Goal: Information Seeking & Learning: Learn about a topic

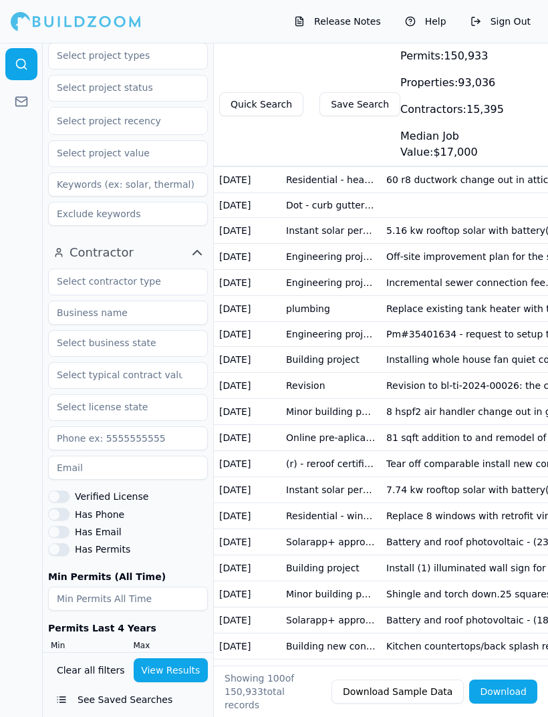
scroll to position [261, 0]
click at [61, 515] on button "Has Phone" at bounding box center [58, 515] width 21 height 12
click at [59, 531] on button "Has Email" at bounding box center [58, 533] width 21 height 12
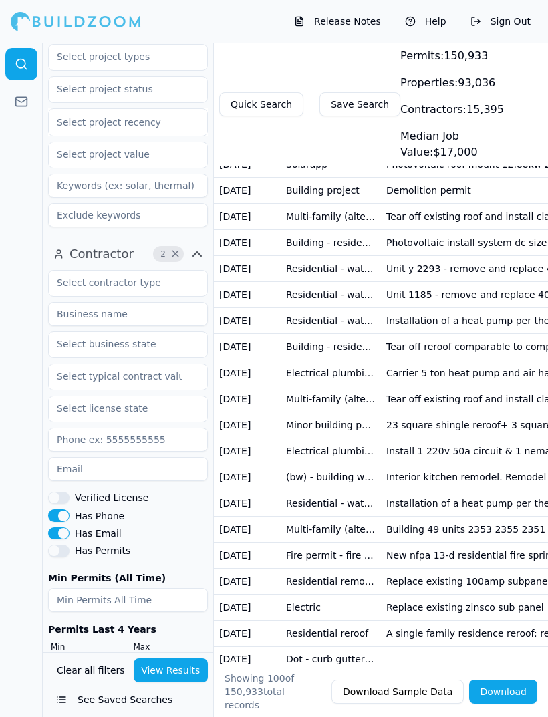
scroll to position [261, 0]
click at [53, 529] on button "Has Email" at bounding box center [58, 533] width 21 height 12
click at [56, 515] on button "Has Phone" at bounding box center [58, 515] width 21 height 12
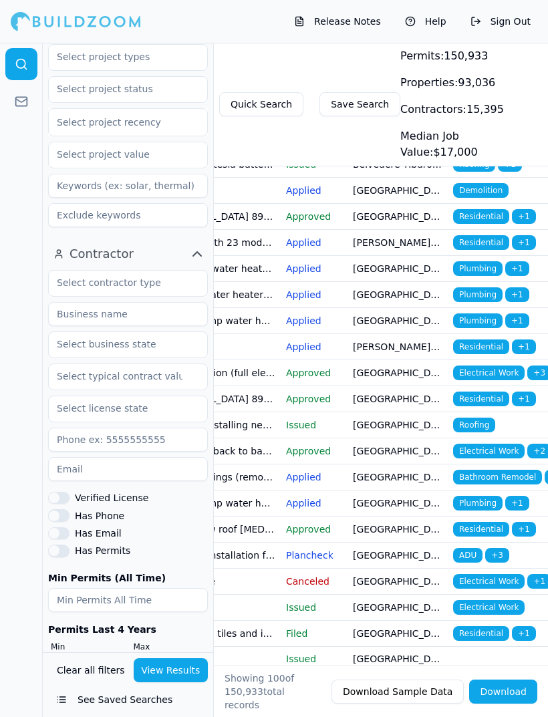
scroll to position [0, 401]
click at [19, 94] on link at bounding box center [21, 102] width 32 height 32
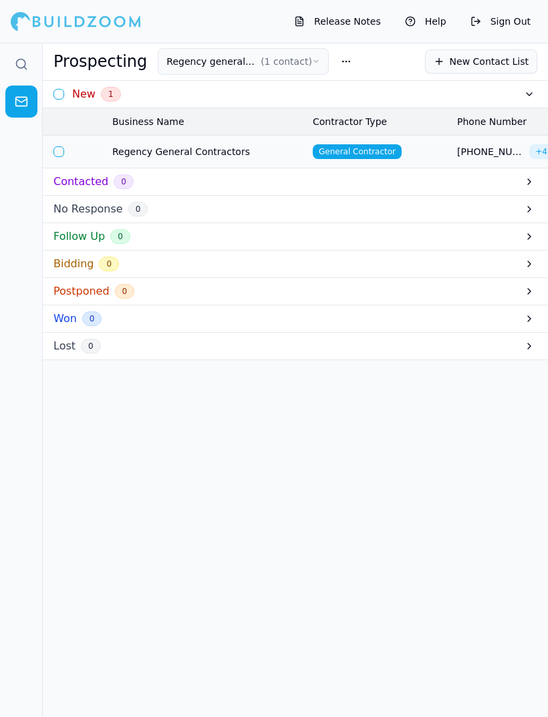
click at [21, 66] on icon at bounding box center [21, 63] width 13 height 13
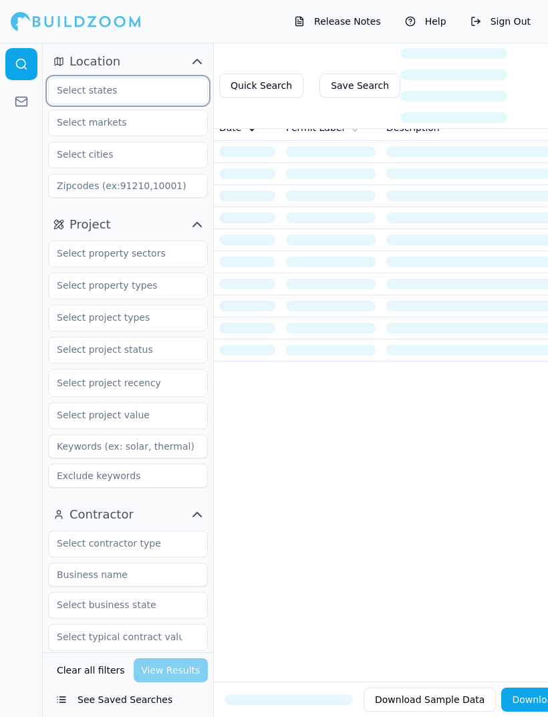
click at [87, 87] on input "text" at bounding box center [120, 90] width 142 height 24
click at [64, 124] on div "[US_STATE]" at bounding box center [127, 120] width 153 height 21
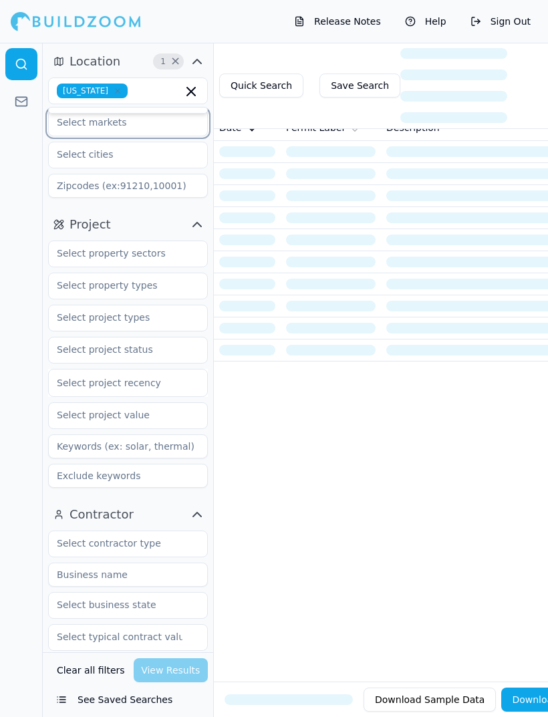
click at [72, 127] on input "text" at bounding box center [120, 122] width 142 height 24
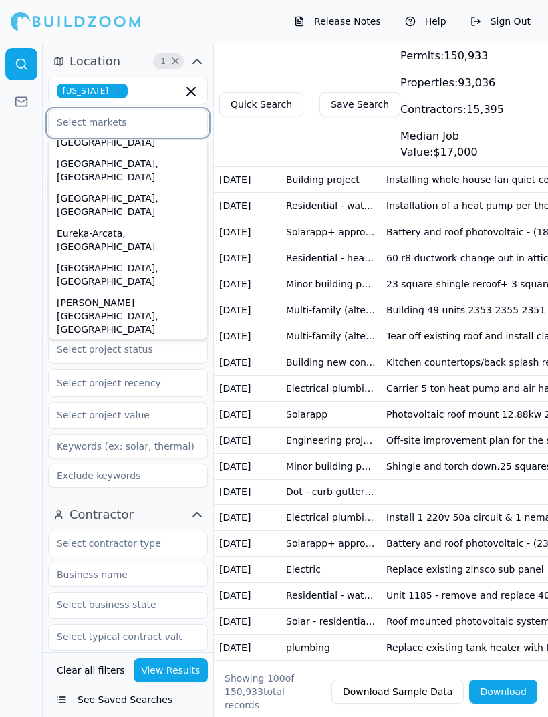
scroll to position [82, 0]
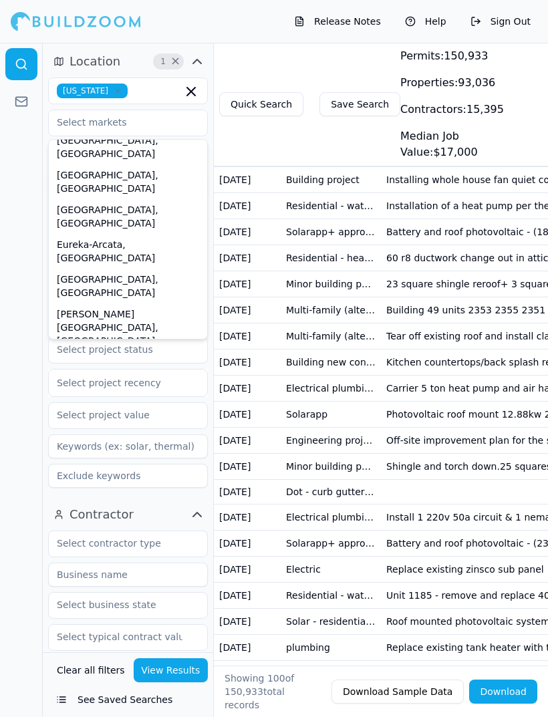
click at [25, 213] on div at bounding box center [21, 380] width 43 height 674
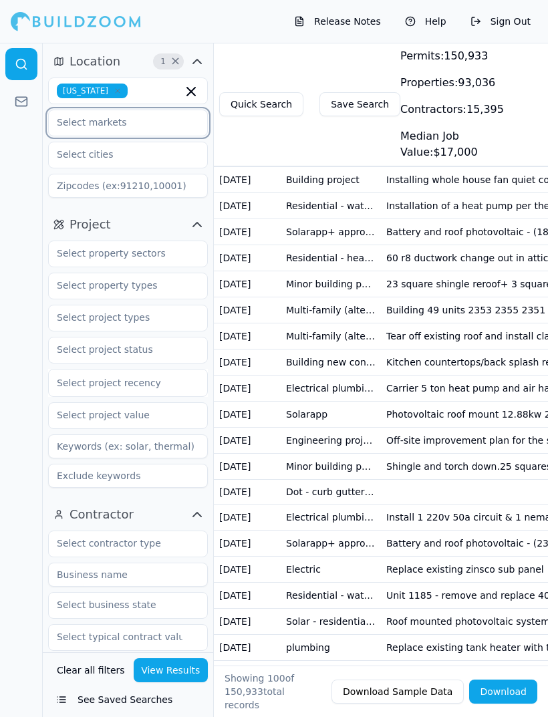
click at [69, 128] on input "text" at bounding box center [120, 122] width 142 height 24
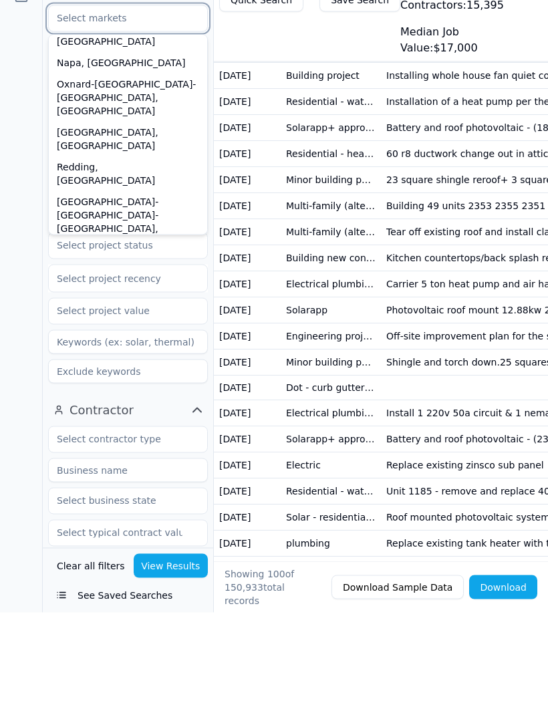
scroll to position [416, 0]
click at [71, 515] on div "[GEOGRAPHIC_DATA]-[GEOGRAPHIC_DATA]-[GEOGRAPHIC_DATA], [GEOGRAPHIC_DATA]" at bounding box center [127, 545] width 153 height 61
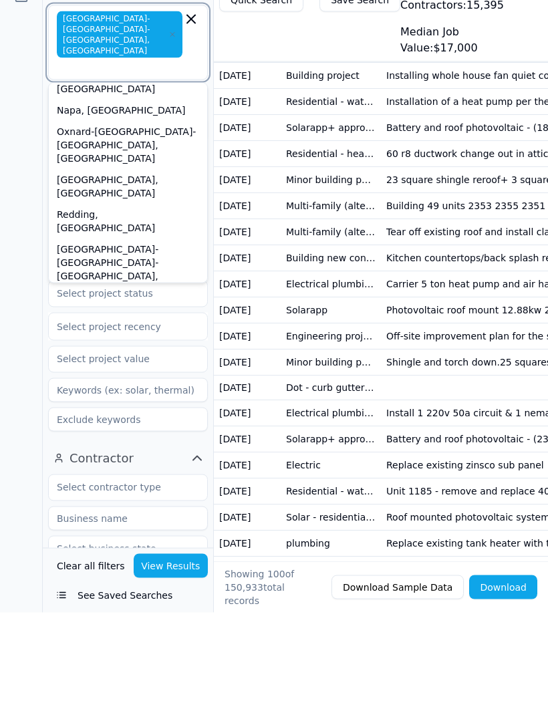
click at [70, 563] on div "[GEOGRAPHIC_DATA][PERSON_NAME]-[GEOGRAPHIC_DATA]-[GEOGRAPHIC_DATA], [GEOGRAPHIC…" at bounding box center [127, 600] width 153 height 75
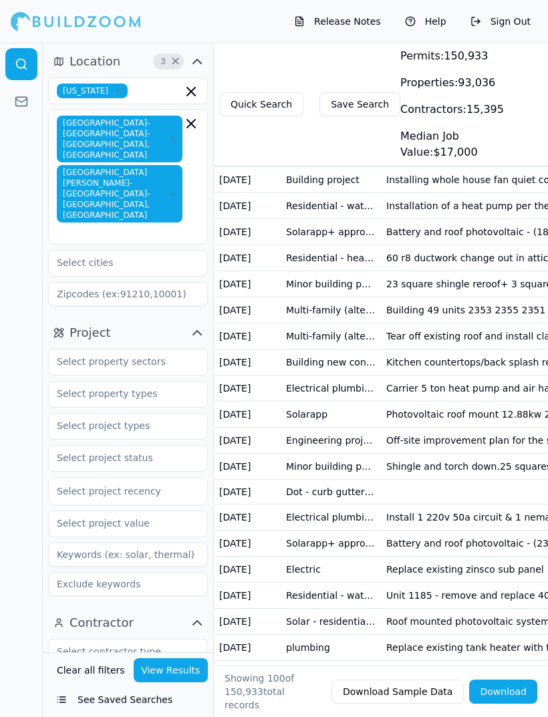
click at [28, 423] on div at bounding box center [21, 380] width 43 height 674
click at [66, 251] on input "text" at bounding box center [120, 263] width 142 height 24
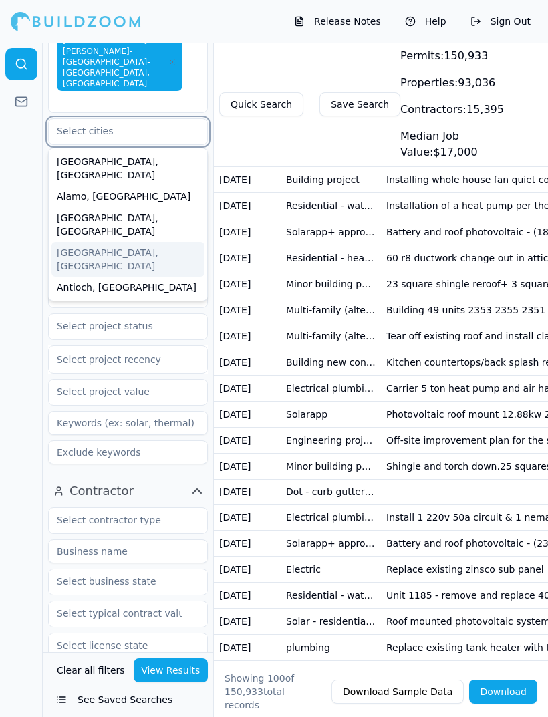
scroll to position [128, 0]
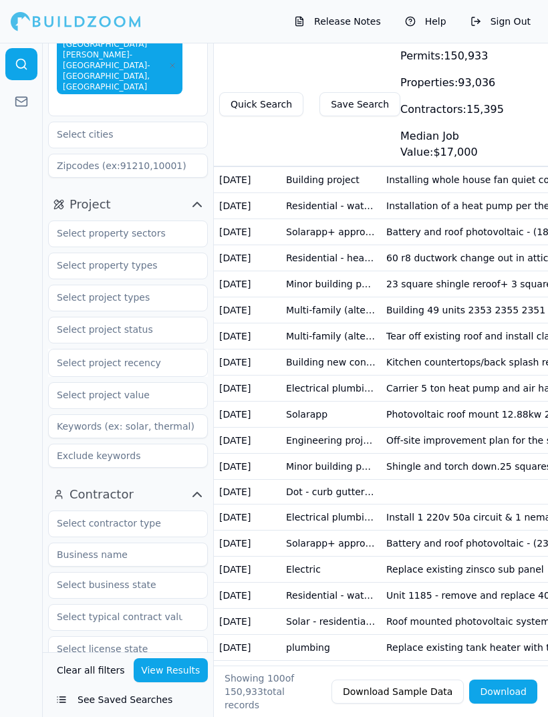
click at [27, 251] on div at bounding box center [21, 380] width 43 height 674
click at [78, 221] on input "text" at bounding box center [120, 233] width 142 height 24
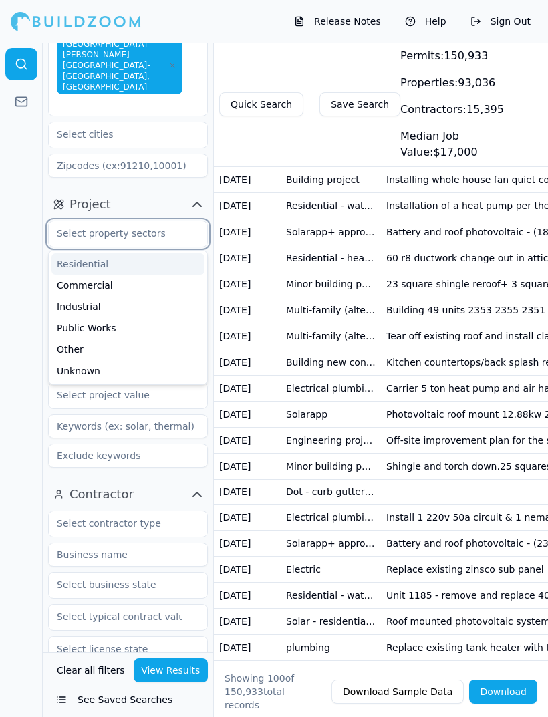
click at [63, 339] on div "Other" at bounding box center [127, 349] width 153 height 21
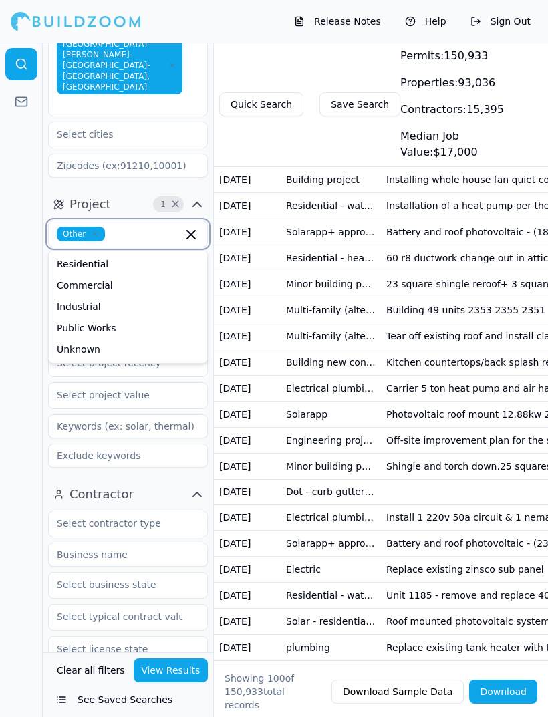
click at [67, 253] on div "Residential" at bounding box center [127, 263] width 153 height 21
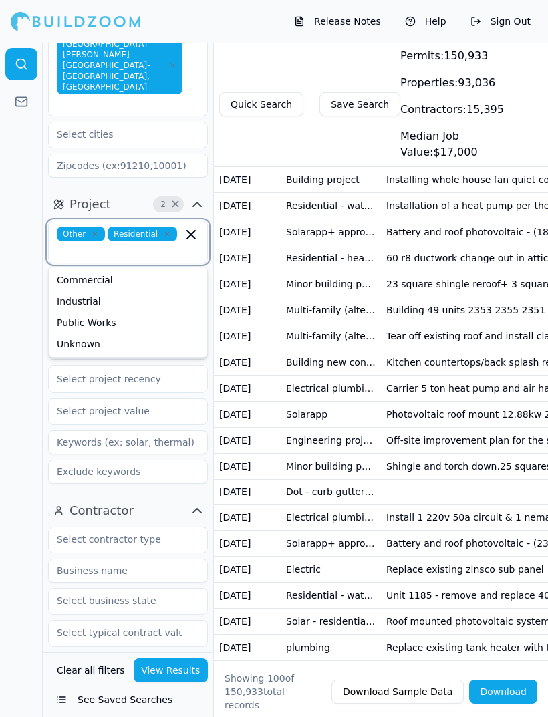
click at [67, 269] on div "Commercial" at bounding box center [127, 279] width 153 height 21
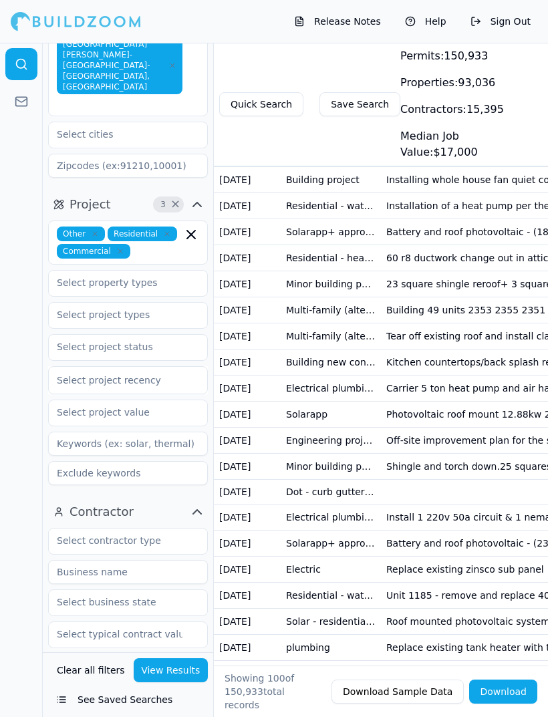
click at [25, 236] on div at bounding box center [21, 380] width 43 height 674
click at [72, 271] on input "text" at bounding box center [120, 283] width 142 height 24
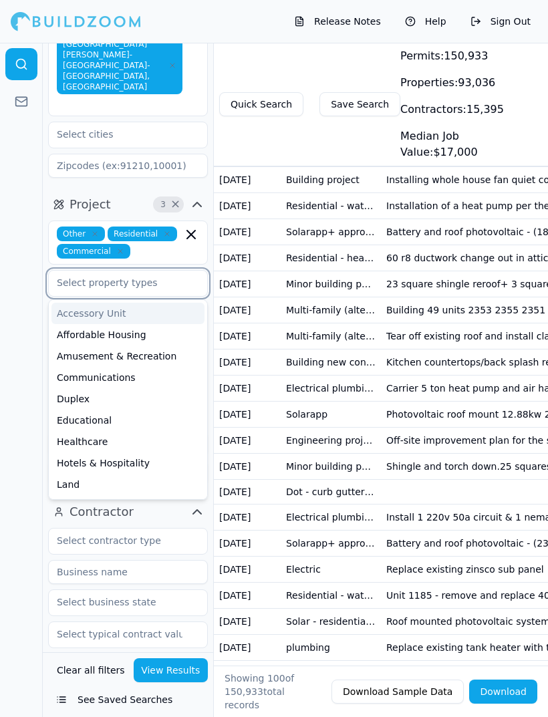
click at [59, 388] on div "Duplex" at bounding box center [127, 398] width 153 height 21
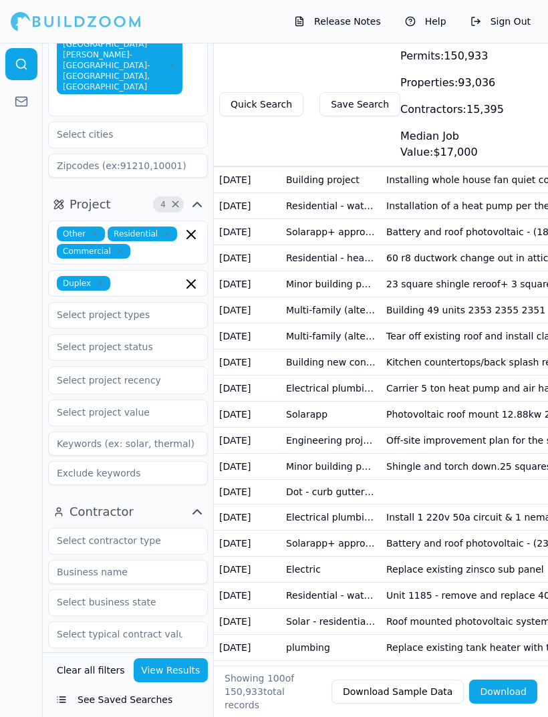
click at [28, 309] on div at bounding box center [21, 380] width 43 height 674
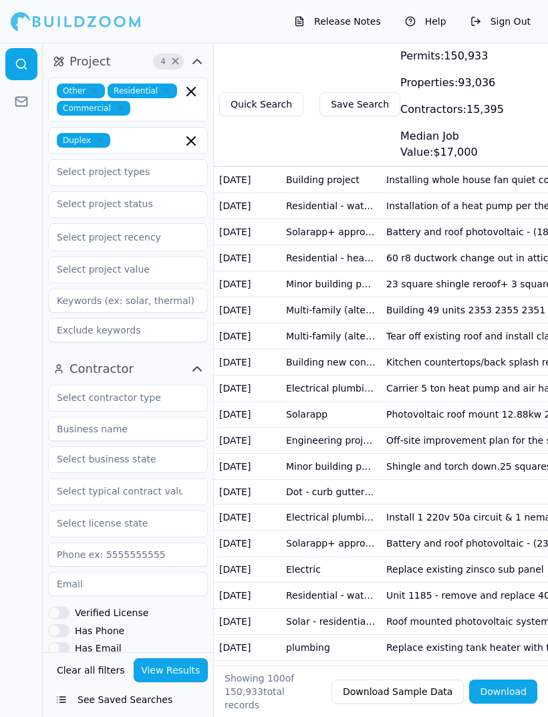
scroll to position [272, 0]
click at [62, 385] on input "text" at bounding box center [120, 397] width 142 height 24
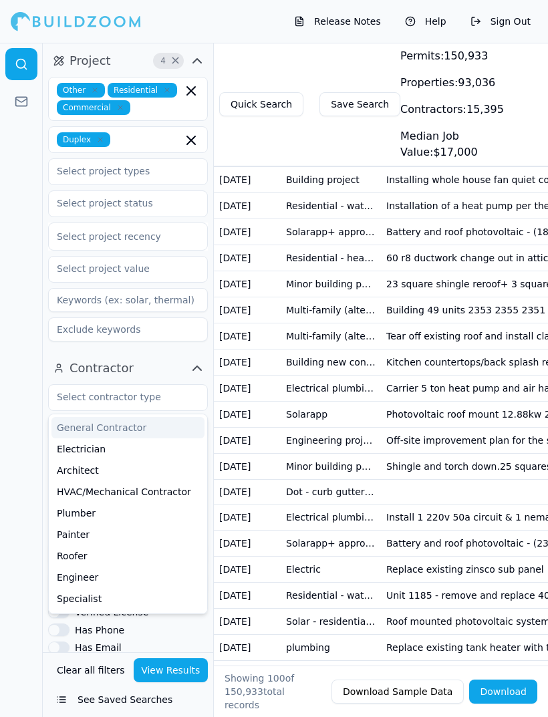
click at [25, 364] on div at bounding box center [21, 380] width 43 height 674
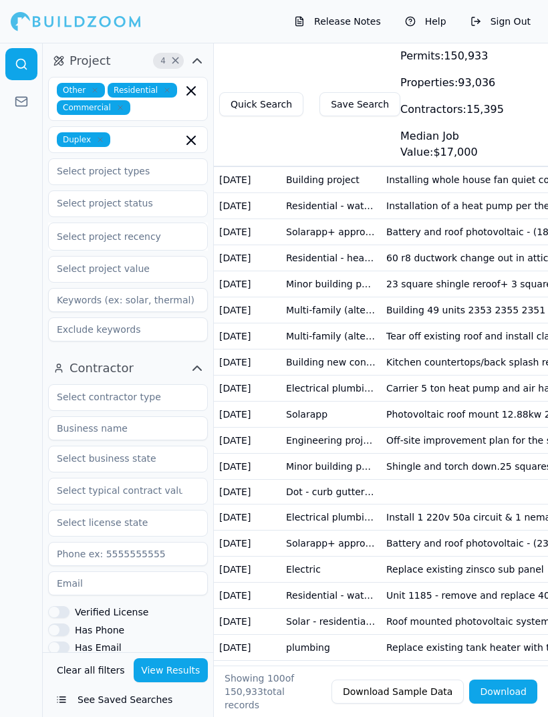
click at [70, 416] on input at bounding box center [128, 428] width 160 height 24
click at [21, 373] on div at bounding box center [21, 380] width 43 height 674
click at [68, 446] on input "text" at bounding box center [120, 458] width 142 height 24
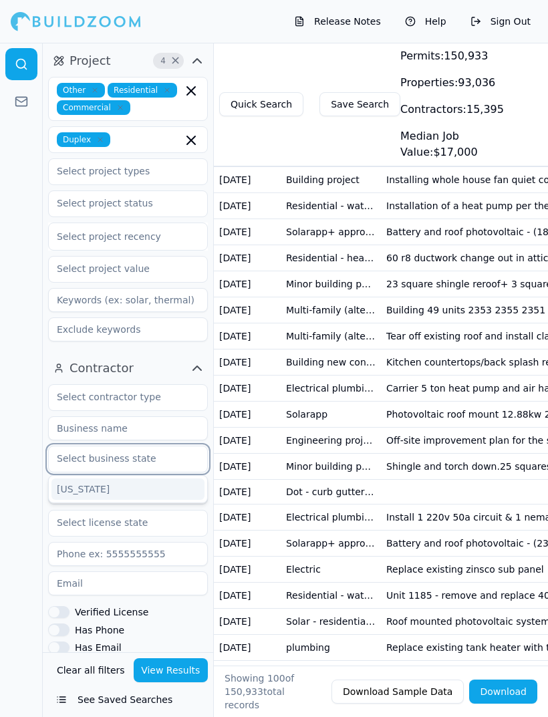
click at [65, 479] on div "[US_STATE]" at bounding box center [127, 489] width 153 height 21
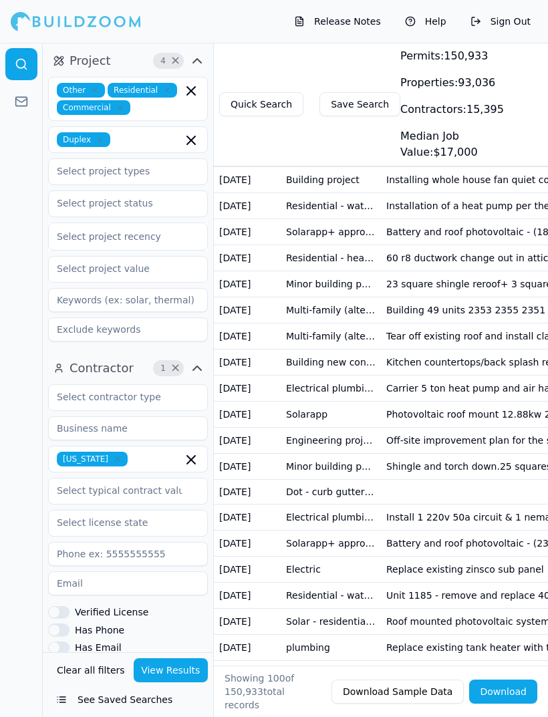
click at [55, 549] on div "[US_STATE] Verified License Has Phone Has Email Has Permits Min Permits (All Ti…" at bounding box center [128, 588] width 160 height 409
click at [59, 606] on button "Verified License" at bounding box center [58, 612] width 21 height 12
click at [63, 624] on button "Has Phone" at bounding box center [58, 630] width 21 height 12
click at [12, 569] on div at bounding box center [21, 380] width 43 height 674
click at [23, 59] on icon at bounding box center [21, 63] width 13 height 13
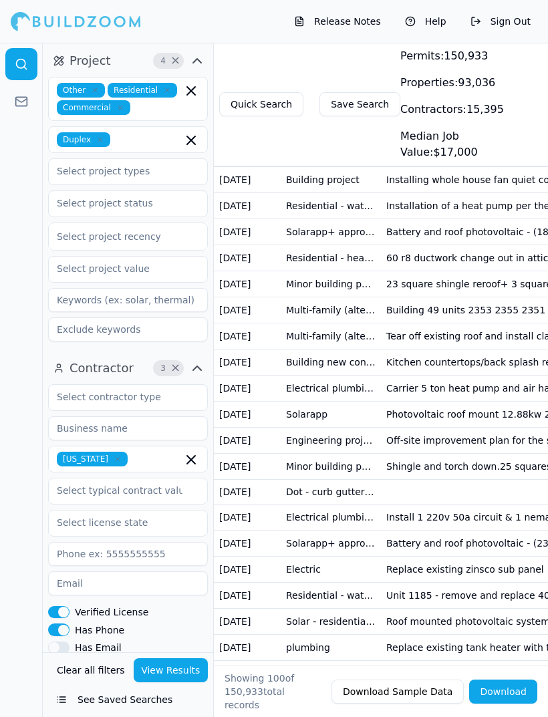
click at [68, 19] on div at bounding box center [76, 21] width 130 height 27
click at [63, 24] on div at bounding box center [76, 21] width 130 height 27
